Goal: Information Seeking & Learning: Find specific fact

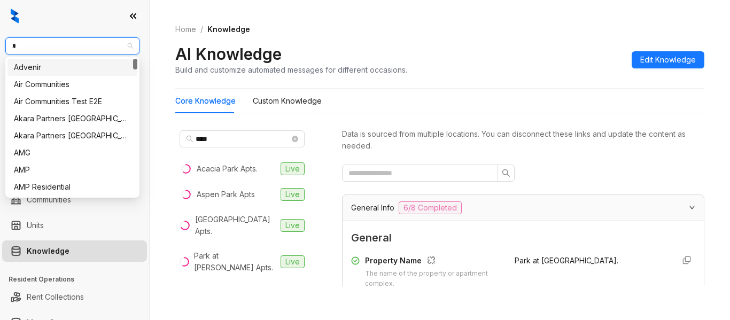
scroll to position [118, 0]
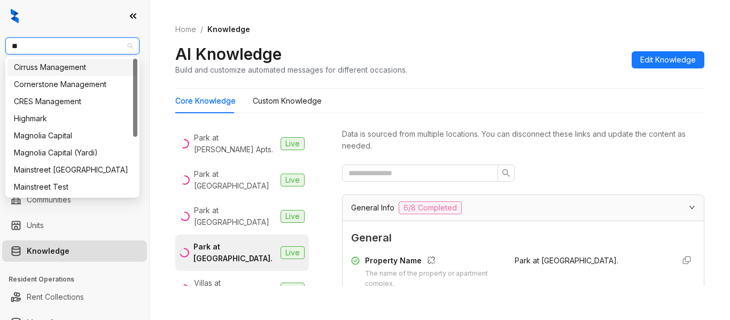
type input "***"
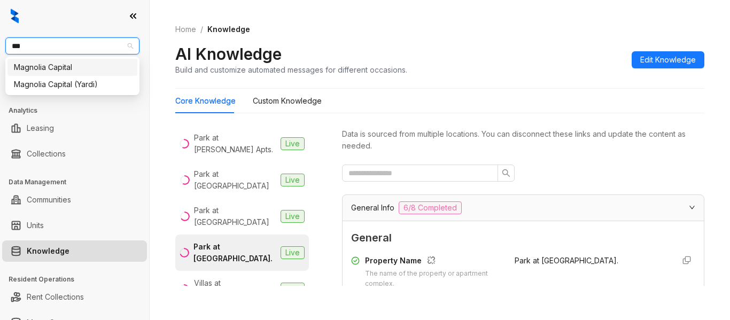
click at [89, 71] on div "Magnolia Capital" at bounding box center [72, 67] width 117 height 12
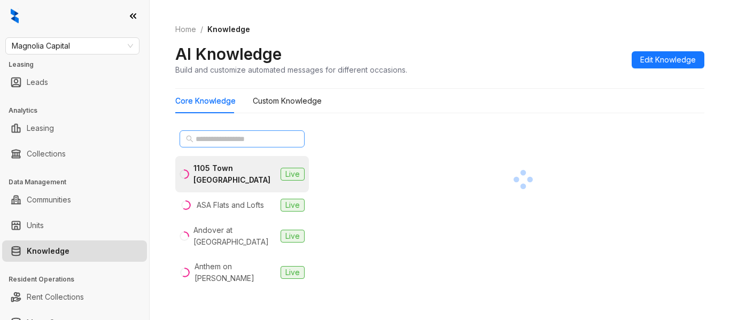
click at [282, 140] on span at bounding box center [242, 138] width 125 height 17
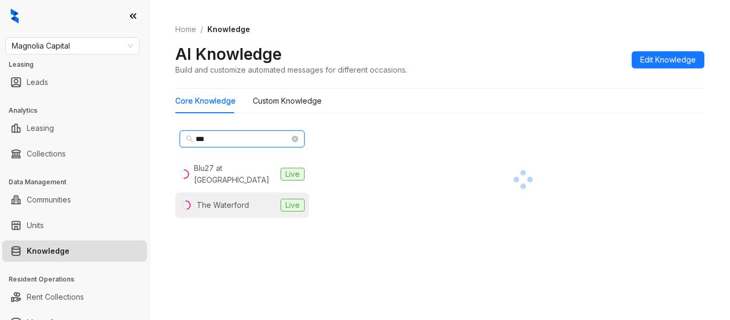
type input "***"
click at [258, 200] on li "The Waterford Live" at bounding box center [242, 205] width 134 height 26
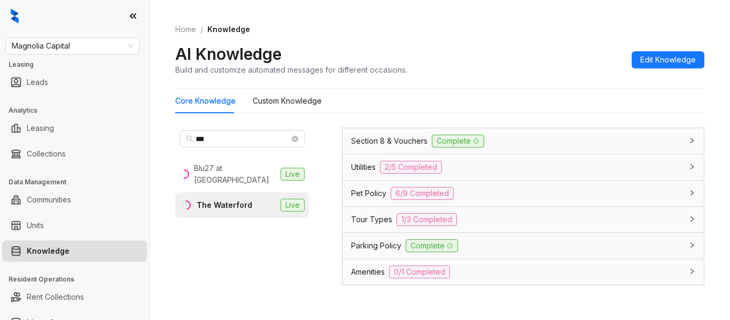
scroll to position [943, 0]
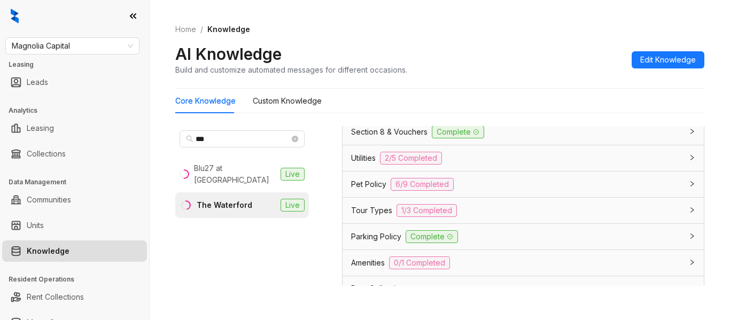
click at [557, 176] on div "Pet Policy 6/9 Completed" at bounding box center [523, 185] width 361 height 26
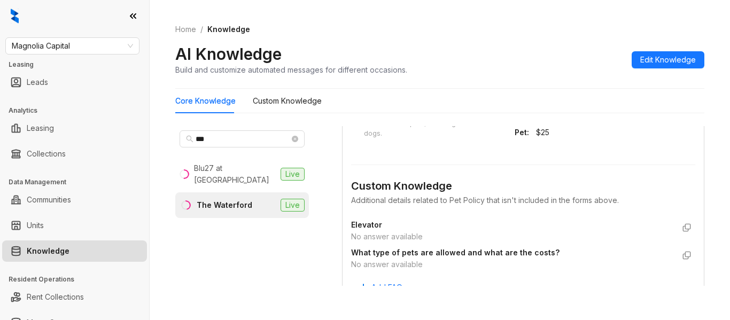
scroll to position [1479, 0]
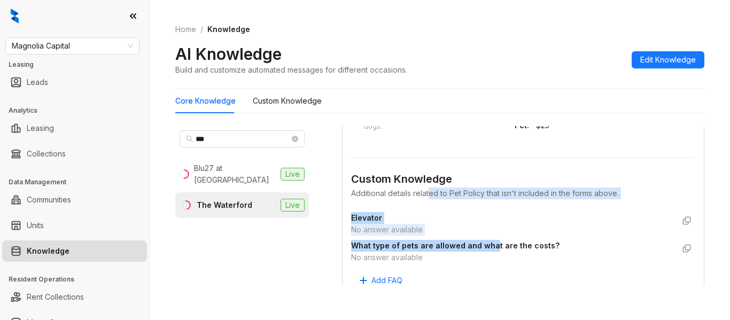
drag, startPoint x: 431, startPoint y: 192, endPoint x: 495, endPoint y: 242, distance: 80.7
click at [495, 242] on div "Custom Knowledge Additional details related to Pet Policy that isn't included i…" at bounding box center [523, 217] width 344 height 144
click at [495, 242] on strong "What type of pets are allowed and what are the costs?" at bounding box center [455, 245] width 208 height 9
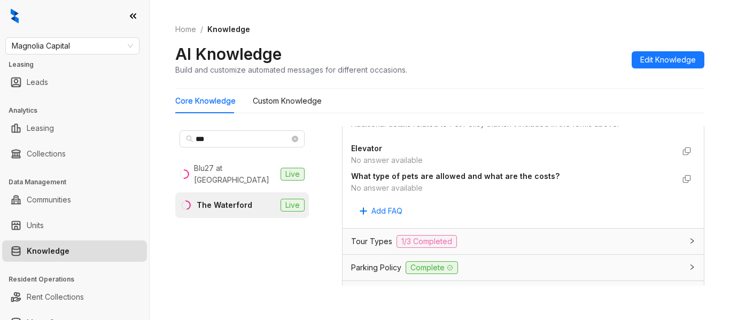
scroll to position [1556, 0]
